Goal: Transaction & Acquisition: Download file/media

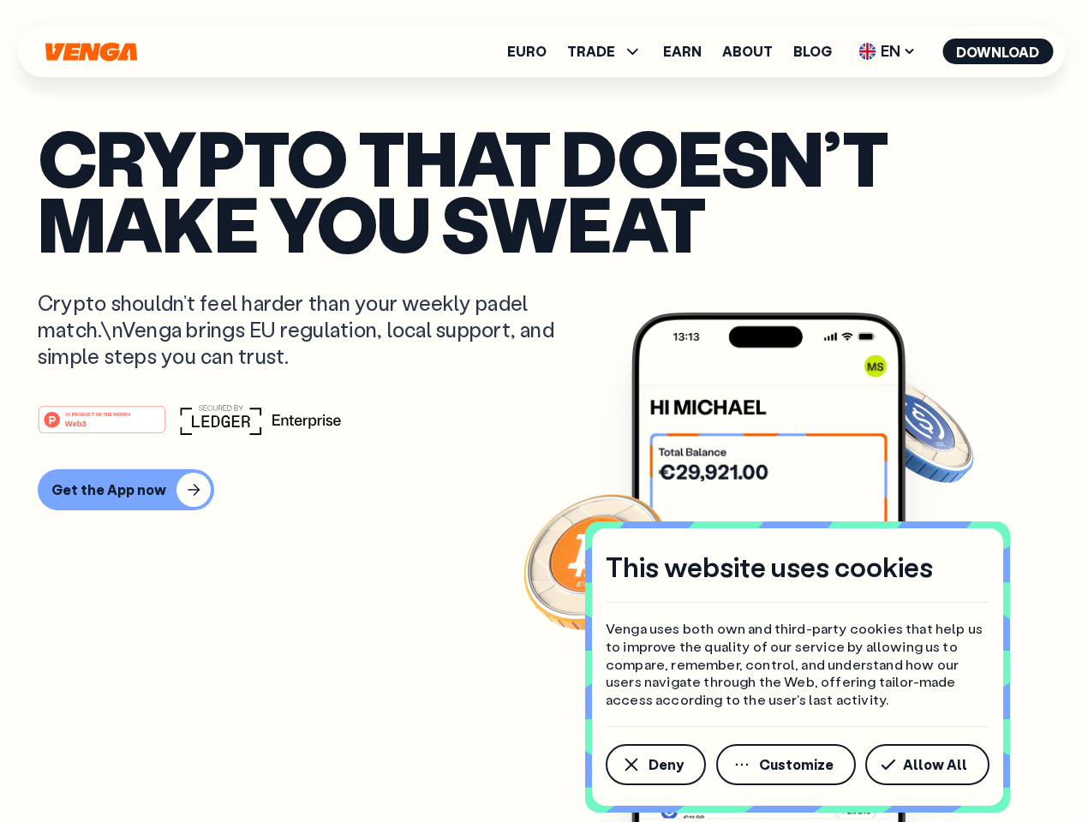
click at [541, 411] on div "#1 PRODUCT OF THE MONTH Web3" at bounding box center [541, 419] width 1007 height 31
click at [655, 765] on span "Deny" at bounding box center [666, 765] width 35 height 14
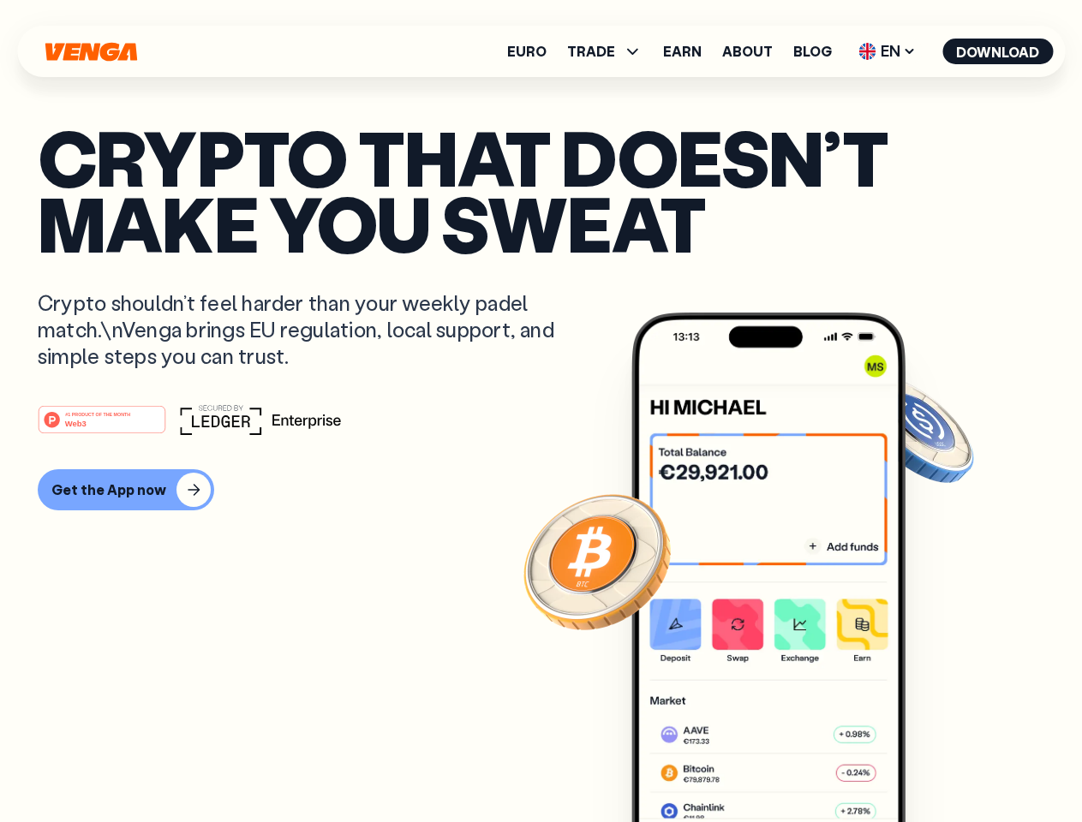
click at [787, 765] on img at bounding box center [768, 600] width 274 height 574
click at [930, 765] on article "Crypto that doesn’t make you sweat Crypto shouldn’t feel harder than your weekl…" at bounding box center [541, 445] width 1007 height 643
click at [610, 51] on span "TRADE" at bounding box center [591, 52] width 48 height 14
click at [888, 51] on span "EN" at bounding box center [886, 51] width 69 height 27
click at [998, 51] on button "Download" at bounding box center [997, 52] width 111 height 26
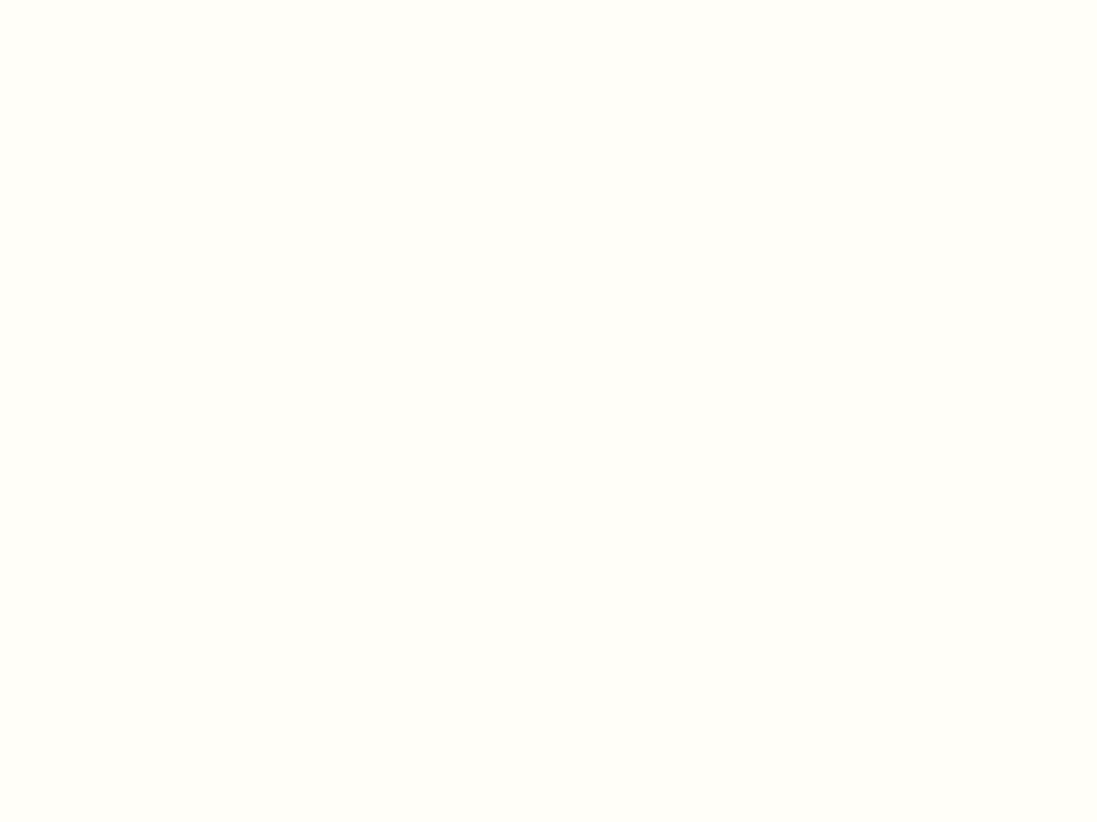
click at [541, 0] on html "This website uses cookies Venga uses both own and third-party cookies that help…" at bounding box center [548, 0] width 1097 height 0
click at [123, 0] on html "This website uses cookies Venga uses both own and third-party cookies that help…" at bounding box center [548, 0] width 1097 height 0
click at [105, 0] on html "This website uses cookies Venga uses both own and third-party cookies that help…" at bounding box center [548, 0] width 1097 height 0
